Goal: Obtain resource: Download file/media

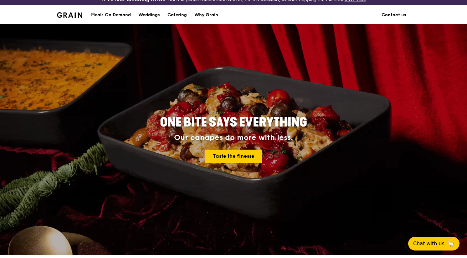
click at [393, 14] on link "Contact us" at bounding box center [394, 15] width 32 height 19
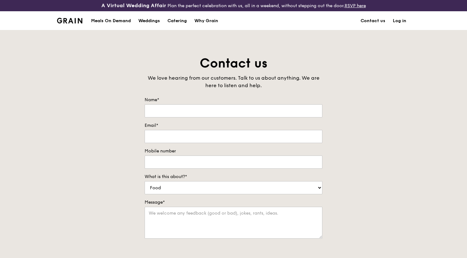
click at [173, 22] on div "Catering" at bounding box center [176, 21] width 19 height 19
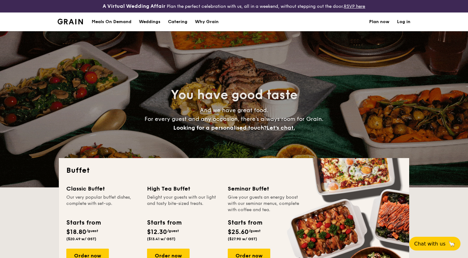
select select
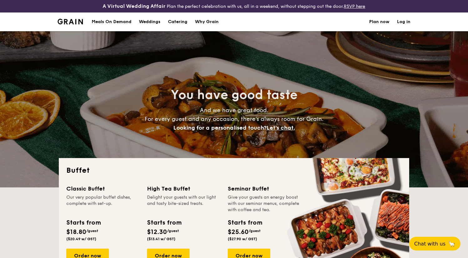
click at [282, 128] on span "Let's chat." at bounding box center [281, 128] width 28 height 7
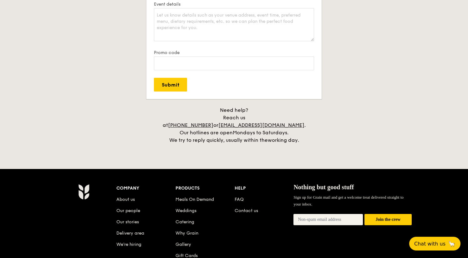
scroll to position [1245, 0]
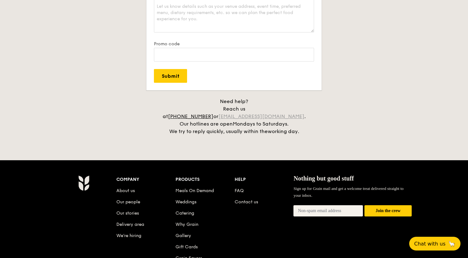
drag, startPoint x: 239, startPoint y: 109, endPoint x: 300, endPoint y: 110, distance: 60.4
click at [300, 110] on div "Need help? Reach us at +65 3163 5335 or concierge@grain.com.sg . Our hotlines a…" at bounding box center [234, 117] width 156 height 38
copy div "concierge@grain.com.sg"
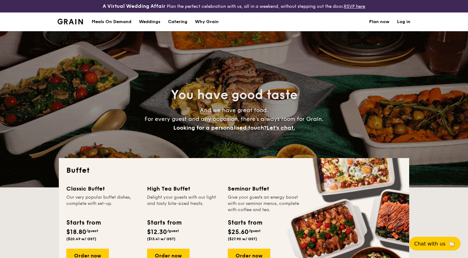
scroll to position [0, 0]
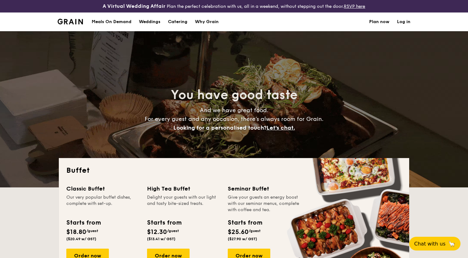
click at [174, 23] on h1 "Catering" at bounding box center [177, 22] width 19 height 19
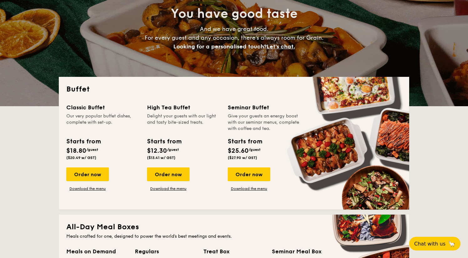
scroll to position [83, 0]
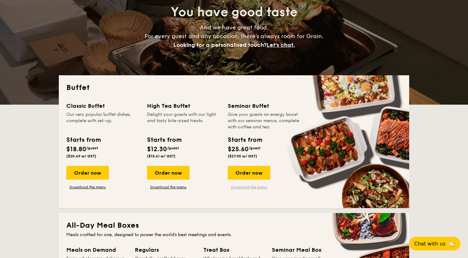
click at [249, 186] on link "Download the menu" at bounding box center [249, 187] width 43 height 5
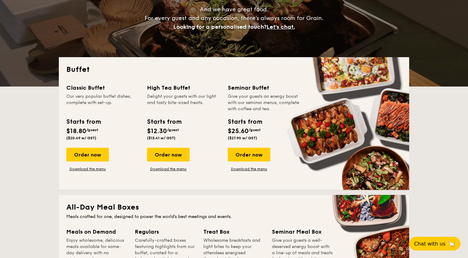
scroll to position [102, 0]
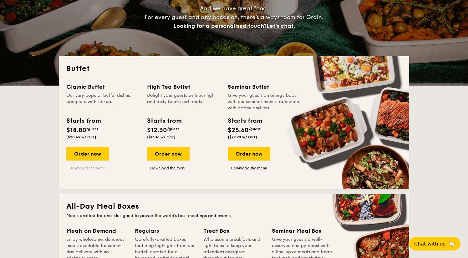
click at [88, 169] on link "Download the menu" at bounding box center [87, 168] width 43 height 5
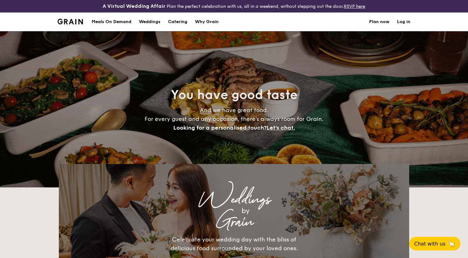
select select
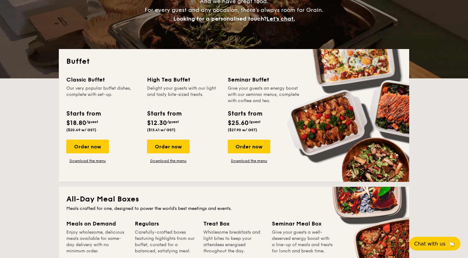
scroll to position [109, 0]
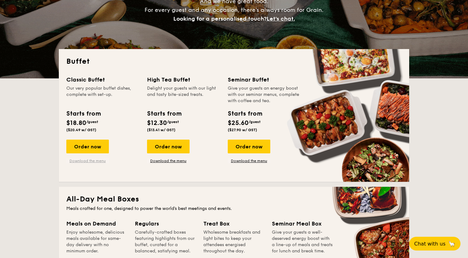
click at [100, 161] on link "Download the menu" at bounding box center [87, 161] width 43 height 5
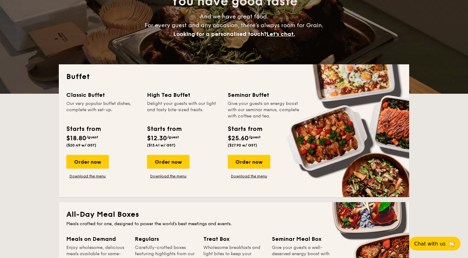
scroll to position [69, 0]
